Goal: Task Accomplishment & Management: Complete application form

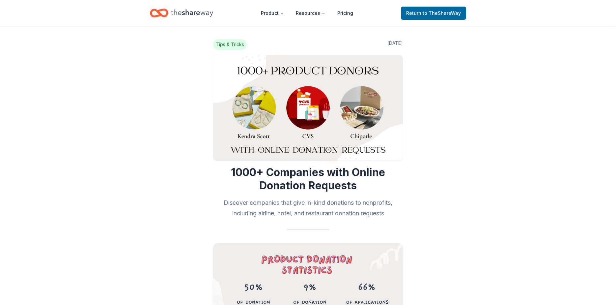
click at [376, 21] on header "Product Resources Pricing Return to TheShareWay" at bounding box center [308, 13] width 616 height 26
click at [157, 11] on icon "Home" at bounding box center [162, 13] width 10 height 7
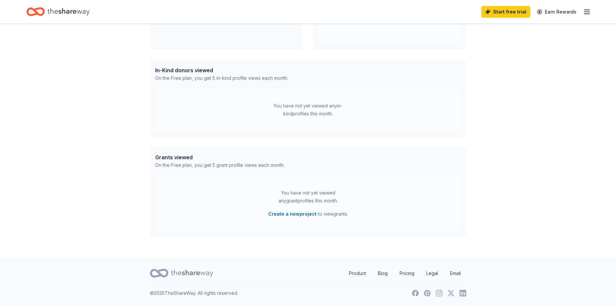
scroll to position [40, 0]
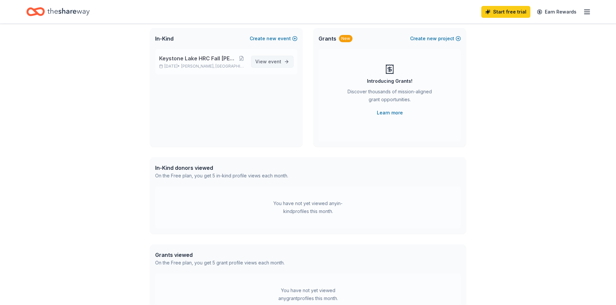
click at [270, 61] on span "event" at bounding box center [274, 62] width 13 height 6
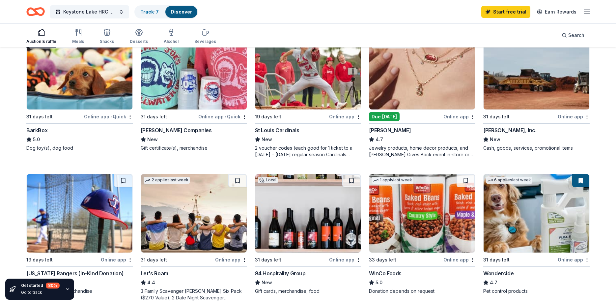
scroll to position [230, 0]
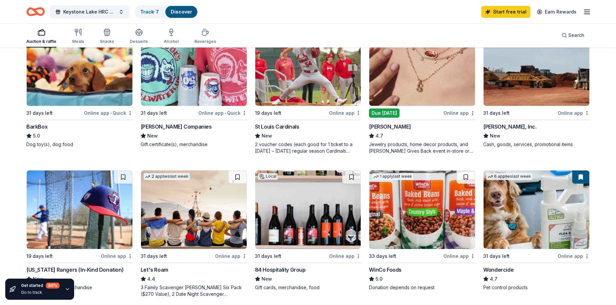
click at [396, 109] on div "Due [DATE]" at bounding box center [384, 112] width 31 height 9
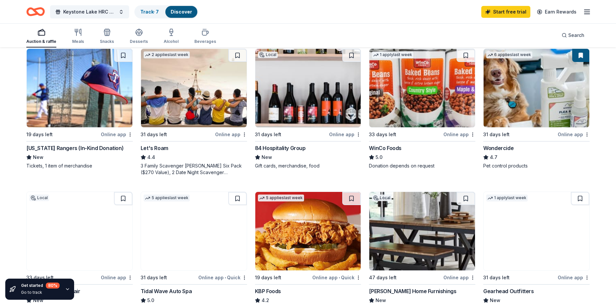
scroll to position [362, 0]
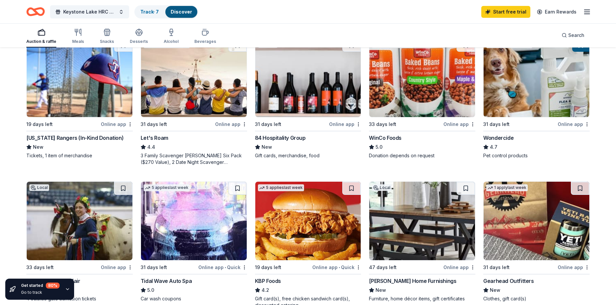
click at [289, 138] on div "84 Hospitality Group" at bounding box center [280, 138] width 51 height 8
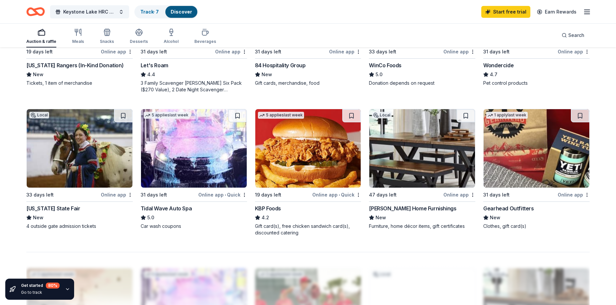
scroll to position [461, 0]
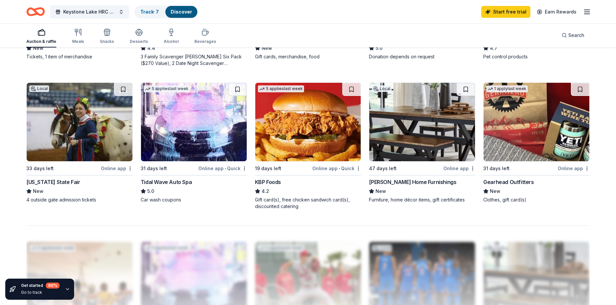
click at [512, 181] on div "Gearhead Outfitters" at bounding box center [508, 182] width 50 height 8
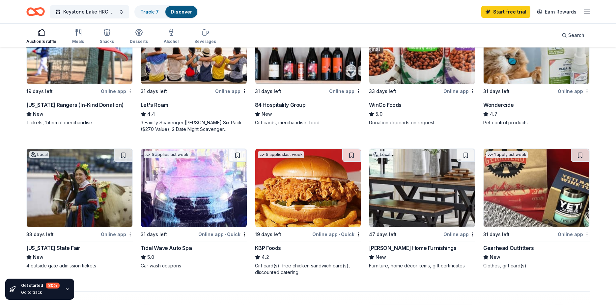
scroll to position [428, 0]
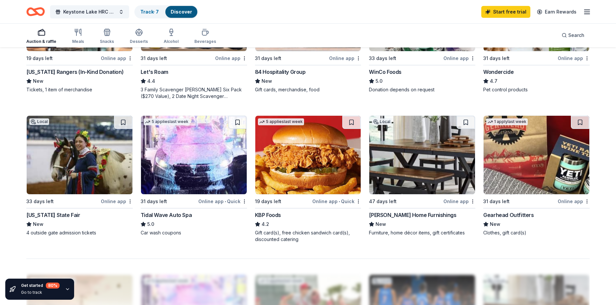
click at [526, 177] on img at bounding box center [536, 155] width 106 height 78
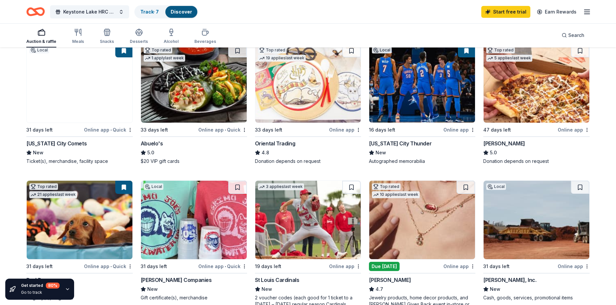
scroll to position [66, 0]
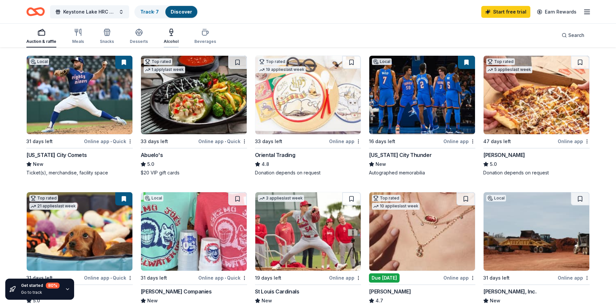
click at [171, 37] on div "Alcohol" at bounding box center [171, 36] width 15 height 16
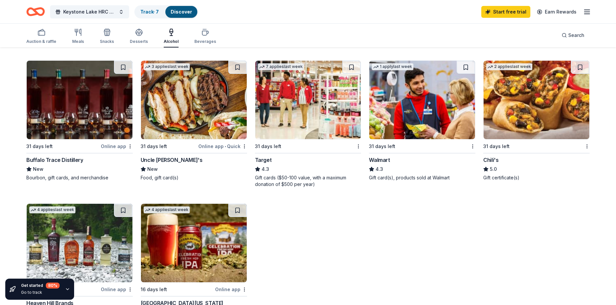
scroll to position [198, 0]
click at [52, 159] on div "Buffalo Trace Distillery" at bounding box center [54, 159] width 57 height 8
click at [386, 157] on div "Walmart" at bounding box center [379, 159] width 21 height 8
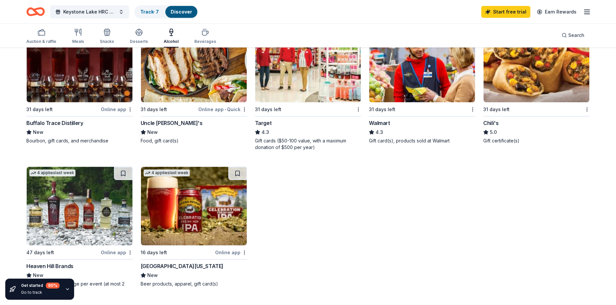
scroll to position [296, 0]
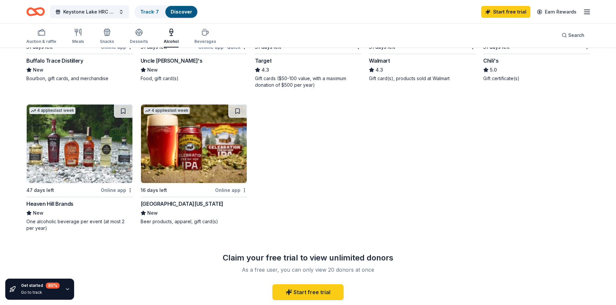
click at [60, 204] on div "Heaven Hill Brands" at bounding box center [49, 204] width 47 height 8
click at [59, 166] on img at bounding box center [80, 143] width 106 height 78
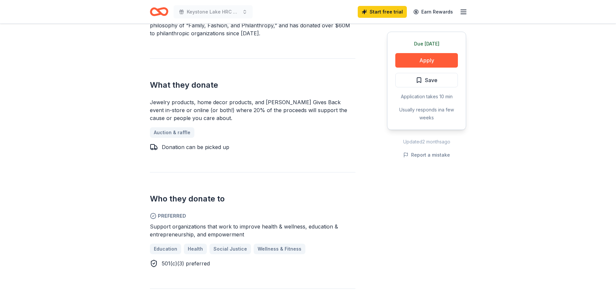
scroll to position [263, 0]
click at [410, 58] on button "Apply" at bounding box center [426, 60] width 63 height 14
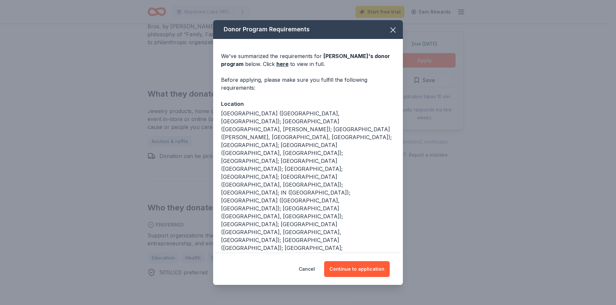
scroll to position [273, 0]
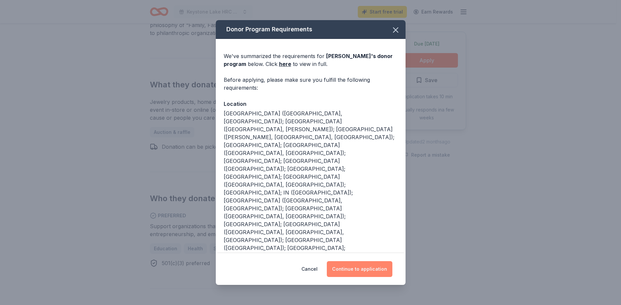
click at [353, 266] on button "Continue to application" at bounding box center [360, 269] width 66 height 16
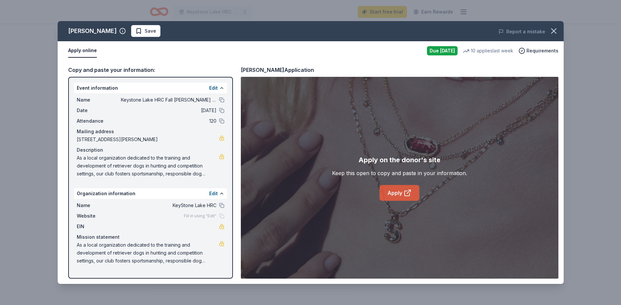
click at [389, 195] on link "Apply" at bounding box center [399, 193] width 40 height 16
click at [552, 29] on icon "button" at bounding box center [553, 30] width 9 height 9
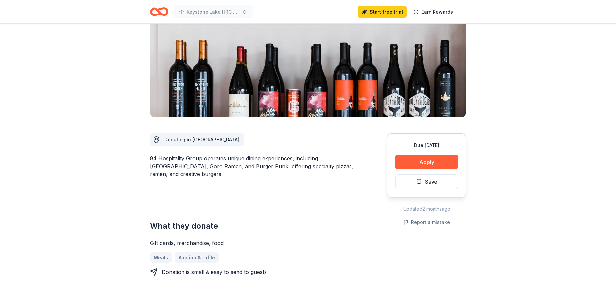
scroll to position [99, 0]
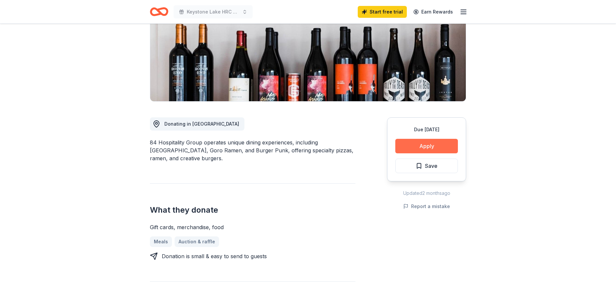
click at [425, 146] on button "Apply" at bounding box center [426, 146] width 63 height 14
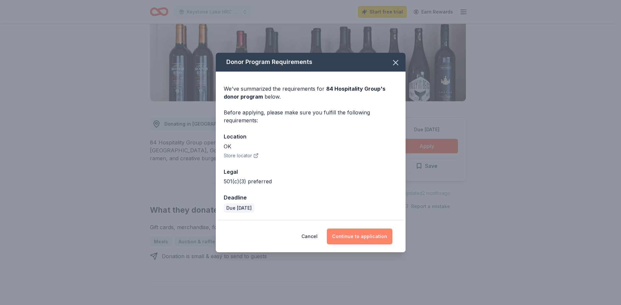
click at [360, 237] on button "Continue to application" at bounding box center [360, 236] width 66 height 16
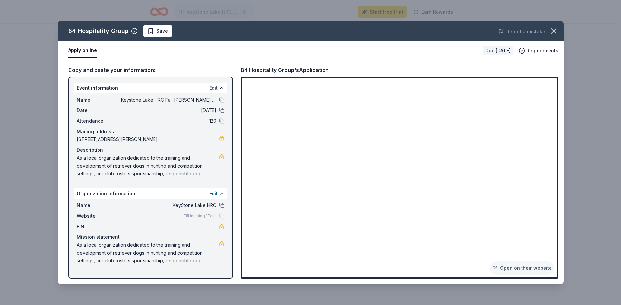
click at [215, 86] on button "Edit" at bounding box center [213, 88] width 9 height 8
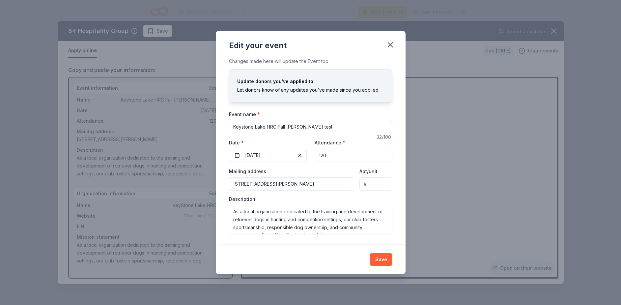
click at [237, 184] on input "51654 South 36200 Road, Jennings, OK, 74038" at bounding box center [291, 183] width 125 height 13
click at [235, 182] on input "5654 South 36200 Road, Jennings, OK, 74038" at bounding box center [291, 183] width 125 height 13
type input "53654 South 36200 Road, Jennings, OK, 74038"
click at [379, 258] on button "Save" at bounding box center [381, 259] width 22 height 13
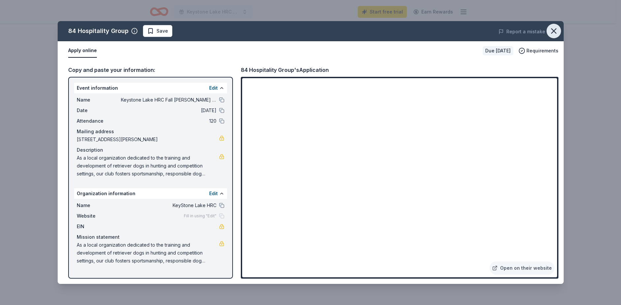
click at [553, 30] on icon "button" at bounding box center [553, 30] width 9 height 9
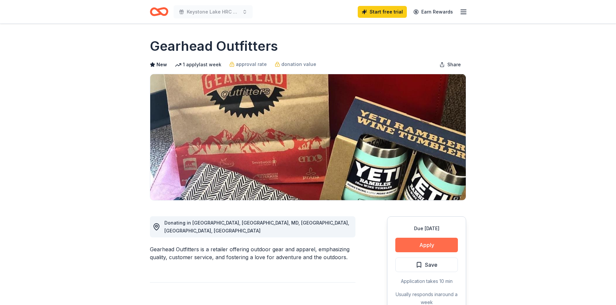
click at [418, 242] on button "Apply" at bounding box center [426, 244] width 63 height 14
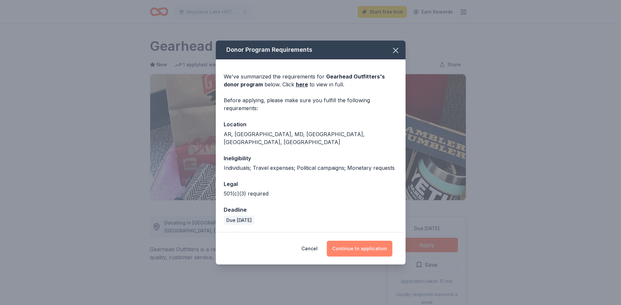
click at [362, 244] on button "Continue to application" at bounding box center [360, 248] width 66 height 16
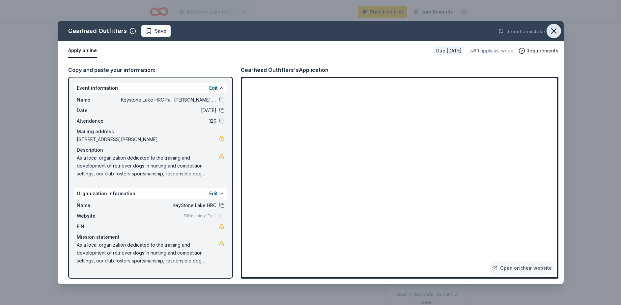
click at [554, 29] on icon "button" at bounding box center [553, 30] width 9 height 9
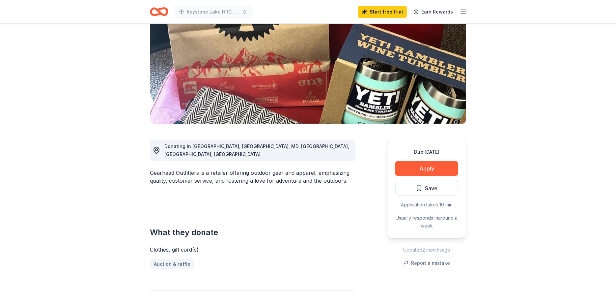
scroll to position [99, 0]
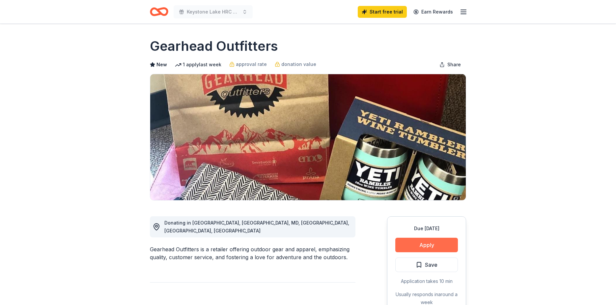
click at [421, 245] on button "Apply" at bounding box center [426, 244] width 63 height 14
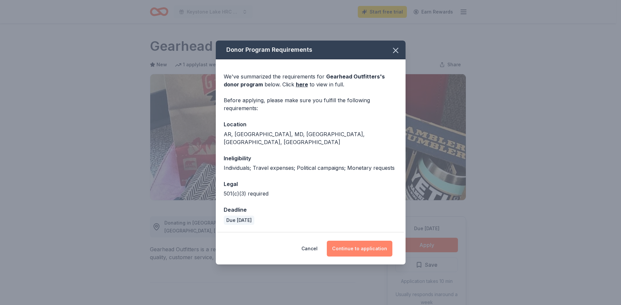
click at [360, 246] on button "Continue to application" at bounding box center [360, 248] width 66 height 16
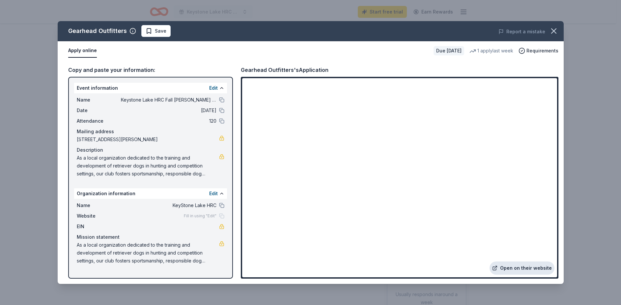
click at [507, 267] on link "Open on their website" at bounding box center [521, 267] width 65 height 13
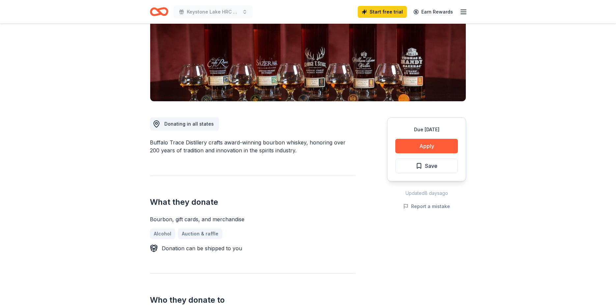
scroll to position [132, 0]
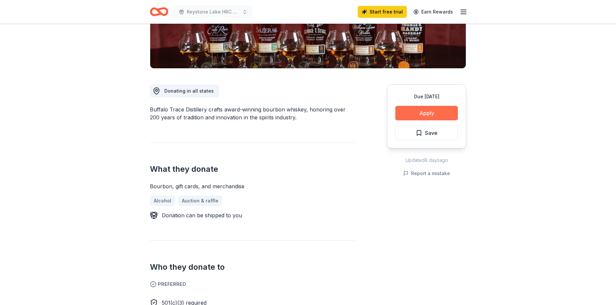
click at [418, 113] on button "Apply" at bounding box center [426, 113] width 63 height 14
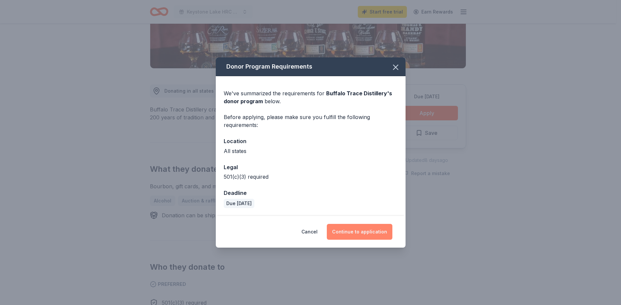
click at [353, 234] on button "Continue to application" at bounding box center [360, 232] width 66 height 16
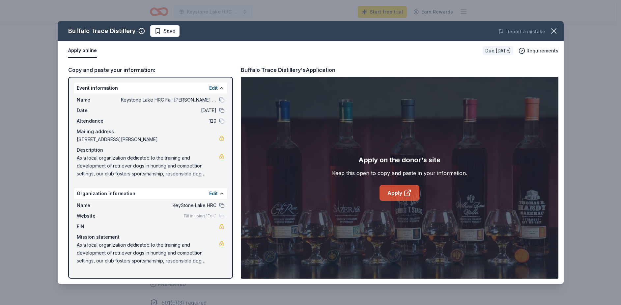
click at [392, 192] on link "Apply" at bounding box center [399, 193] width 40 height 16
click at [555, 30] on icon "button" at bounding box center [553, 30] width 9 height 9
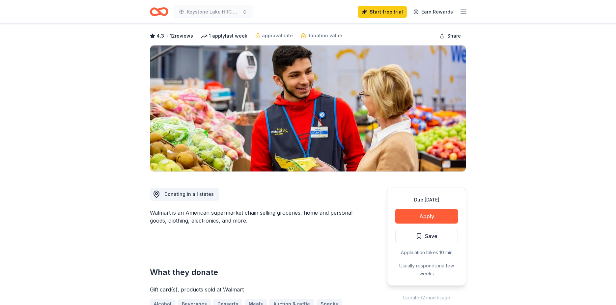
scroll to position [33, 0]
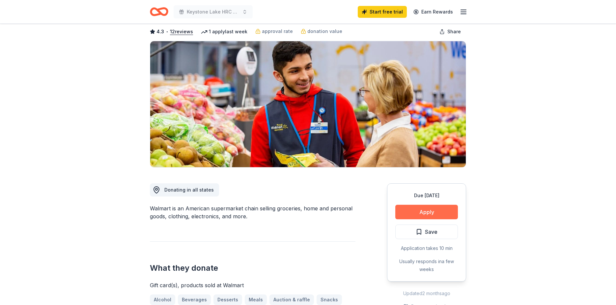
click at [424, 208] on button "Apply" at bounding box center [426, 211] width 63 height 14
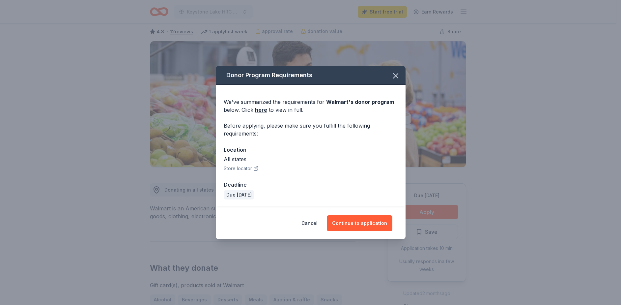
click at [357, 214] on div "Cancel Continue to application" at bounding box center [311, 223] width 190 height 32
click at [358, 219] on button "Continue to application" at bounding box center [360, 223] width 66 height 16
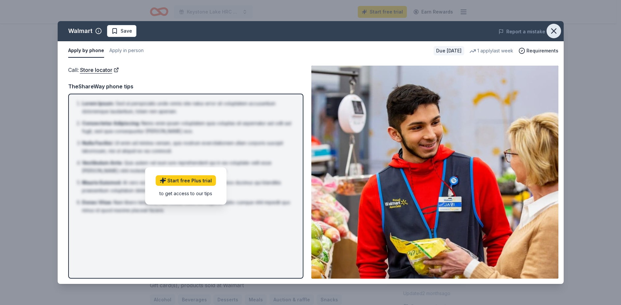
click at [552, 28] on icon "button" at bounding box center [553, 30] width 9 height 9
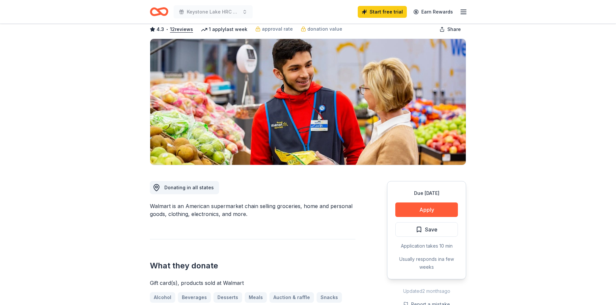
scroll to position [0, 0]
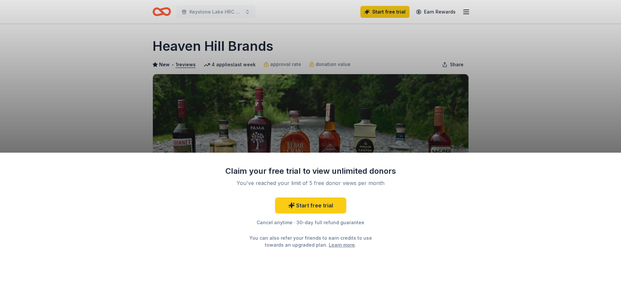
click at [381, 139] on div "Claim your free trial to view unlimited donors You've reached your limit of 5 f…" at bounding box center [310, 152] width 621 height 305
click at [314, 207] on link "Start free trial" at bounding box center [310, 205] width 71 height 16
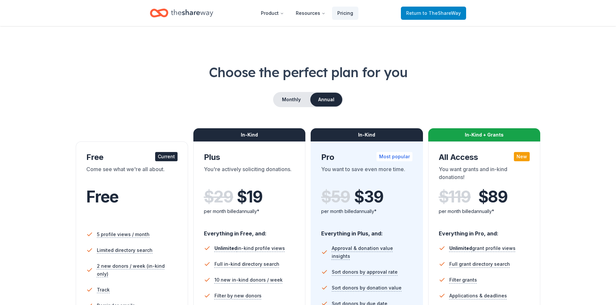
click at [421, 13] on span "Return to TheShareWay" at bounding box center [433, 13] width 55 height 8
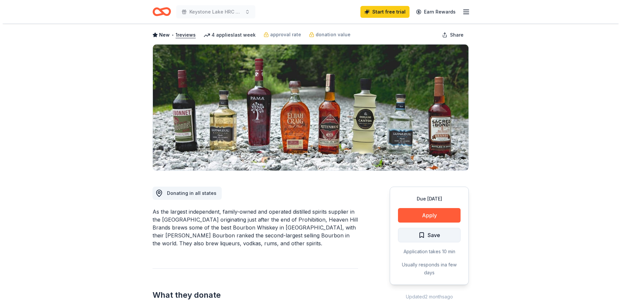
scroll to position [33, 0]
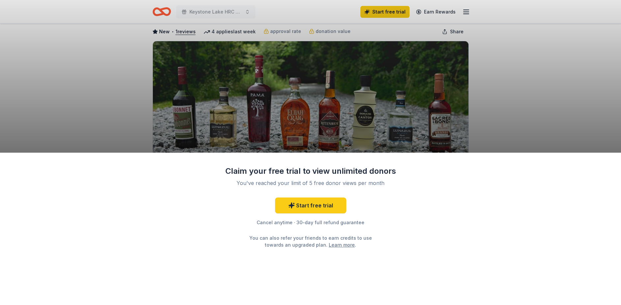
click at [423, 209] on div "Claim your free trial to view unlimited donors You've reached your limit of 5 f…" at bounding box center [310, 228] width 621 height 152
click at [496, 123] on div "Claim your free trial to view unlimited donors You've reached your limit of 5 f…" at bounding box center [310, 152] width 621 height 305
